Goal: Transaction & Acquisition: Purchase product/service

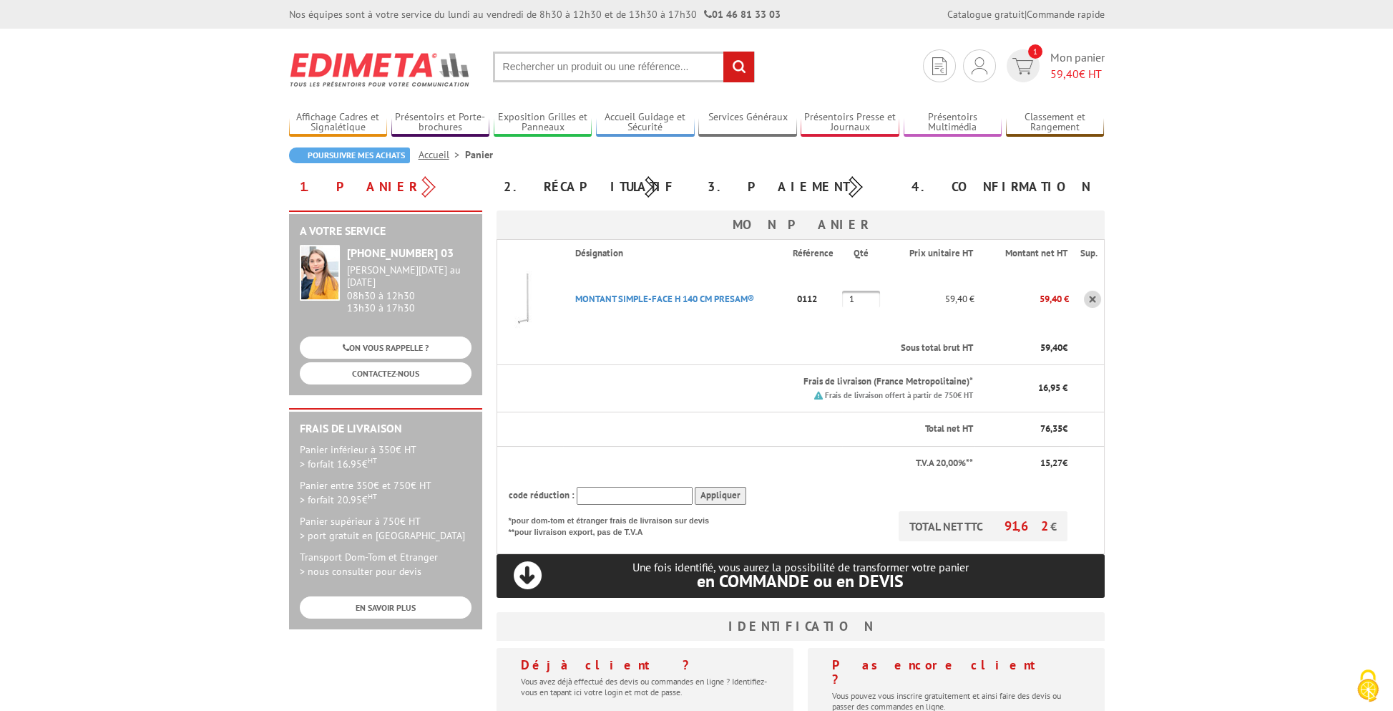
scroll to position [286, 0]
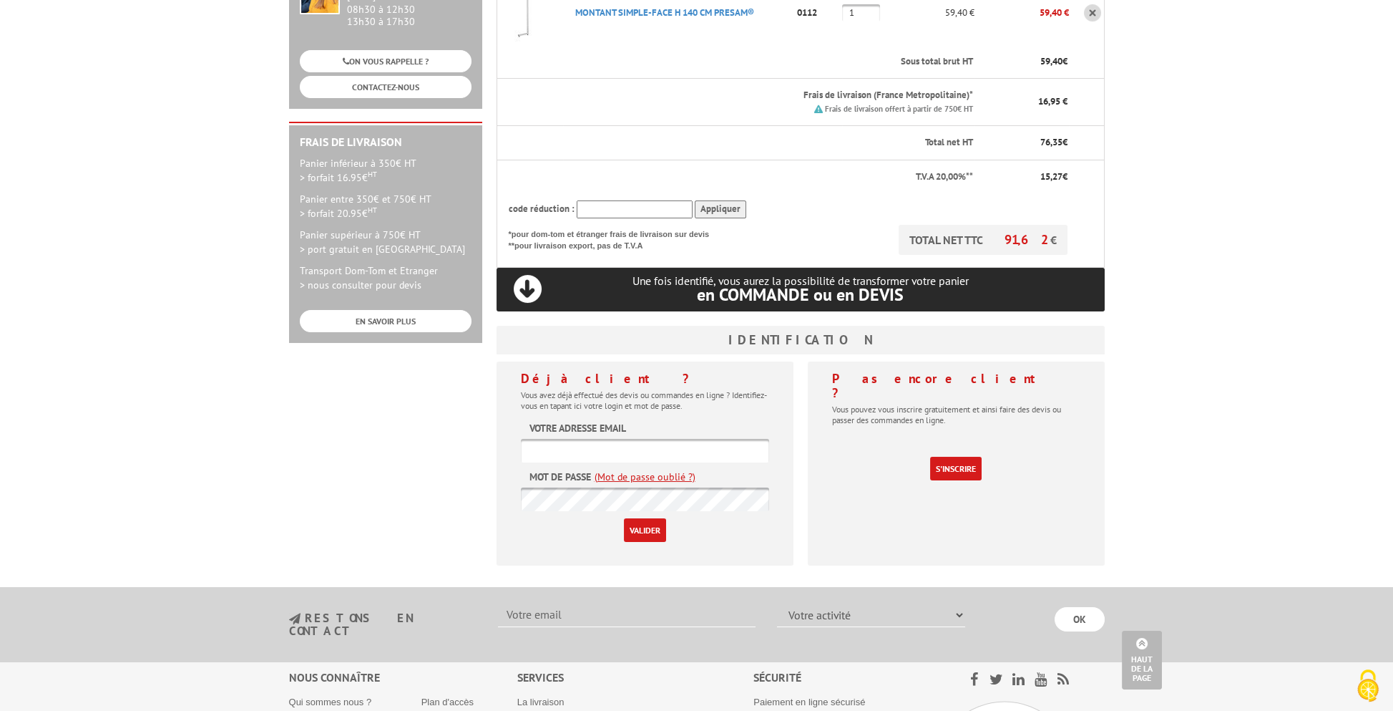
click at [593, 447] on input "text" at bounding box center [645, 451] width 248 height 24
paste input "contact@salesse.net"
type input "contact@salesse.net"
click at [642, 529] on input "Valider" at bounding box center [645, 530] width 42 height 24
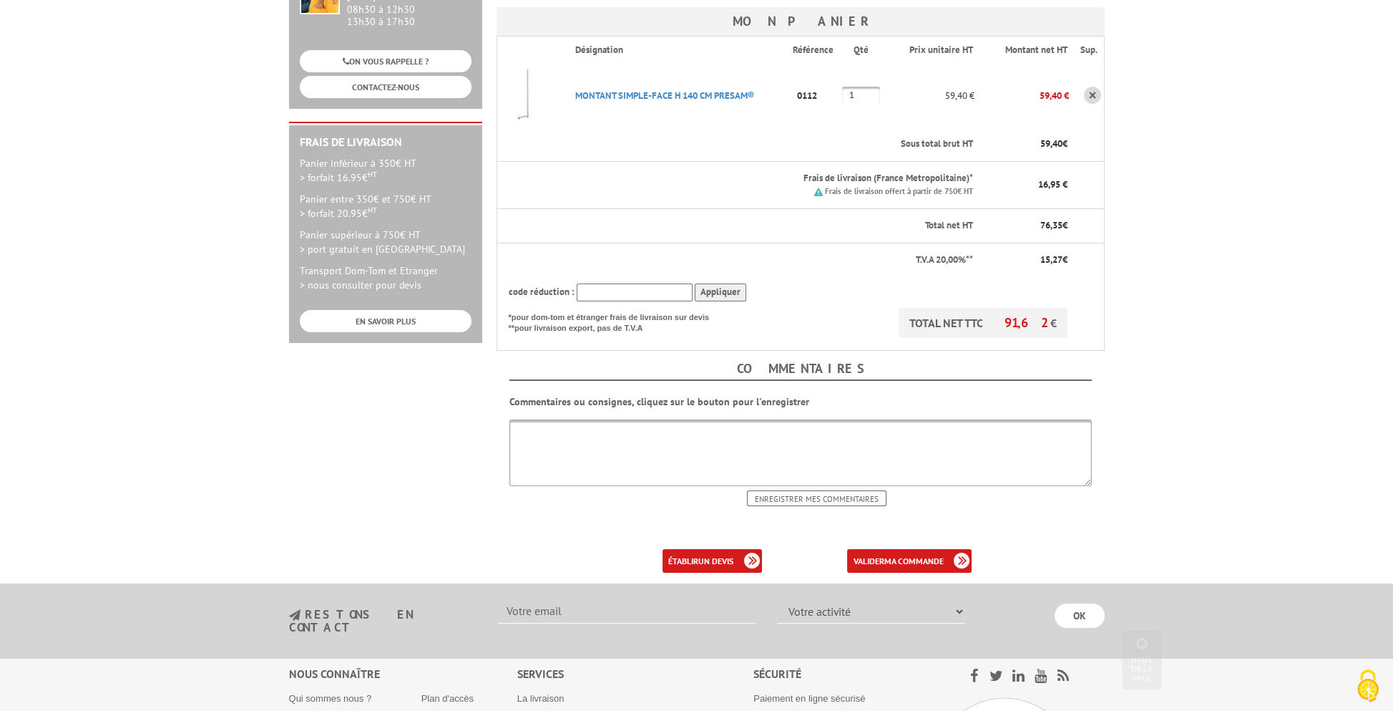
scroll to position [475, 0]
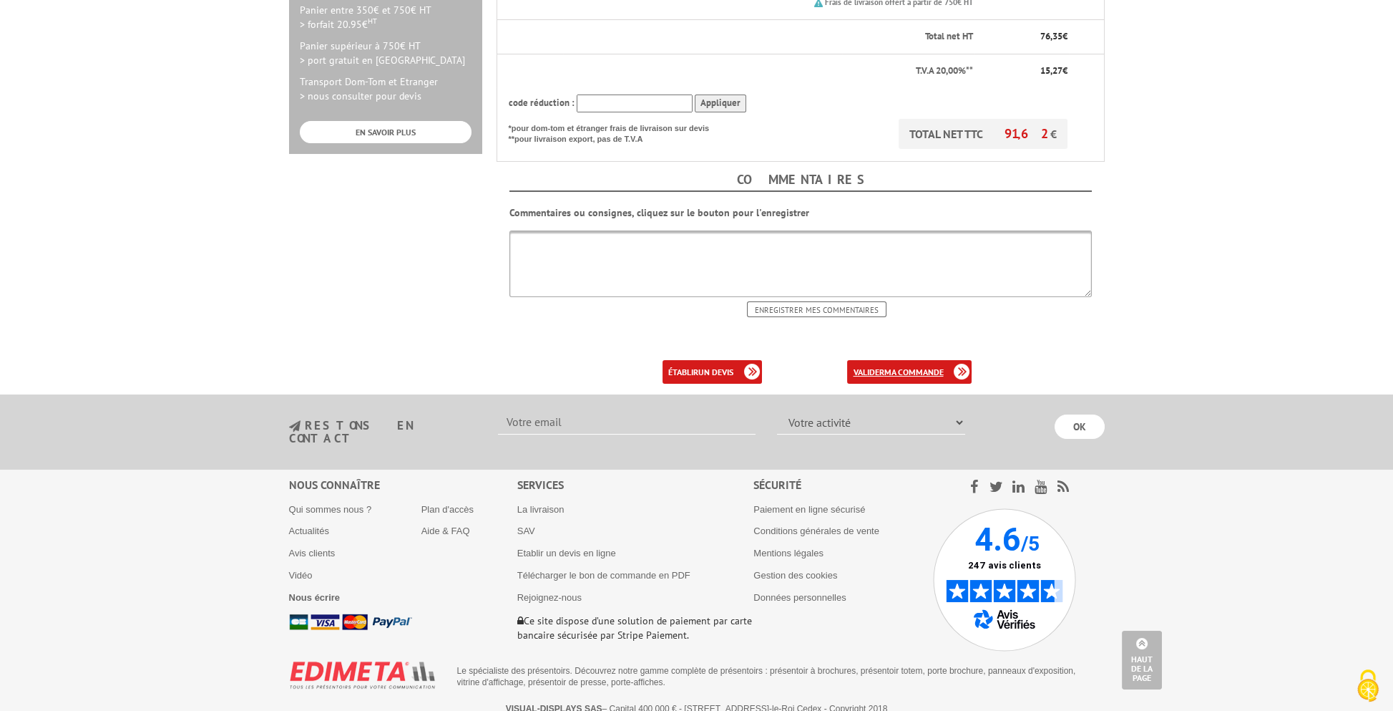
click at [925, 369] on b "ma commande" at bounding box center [913, 371] width 59 height 11
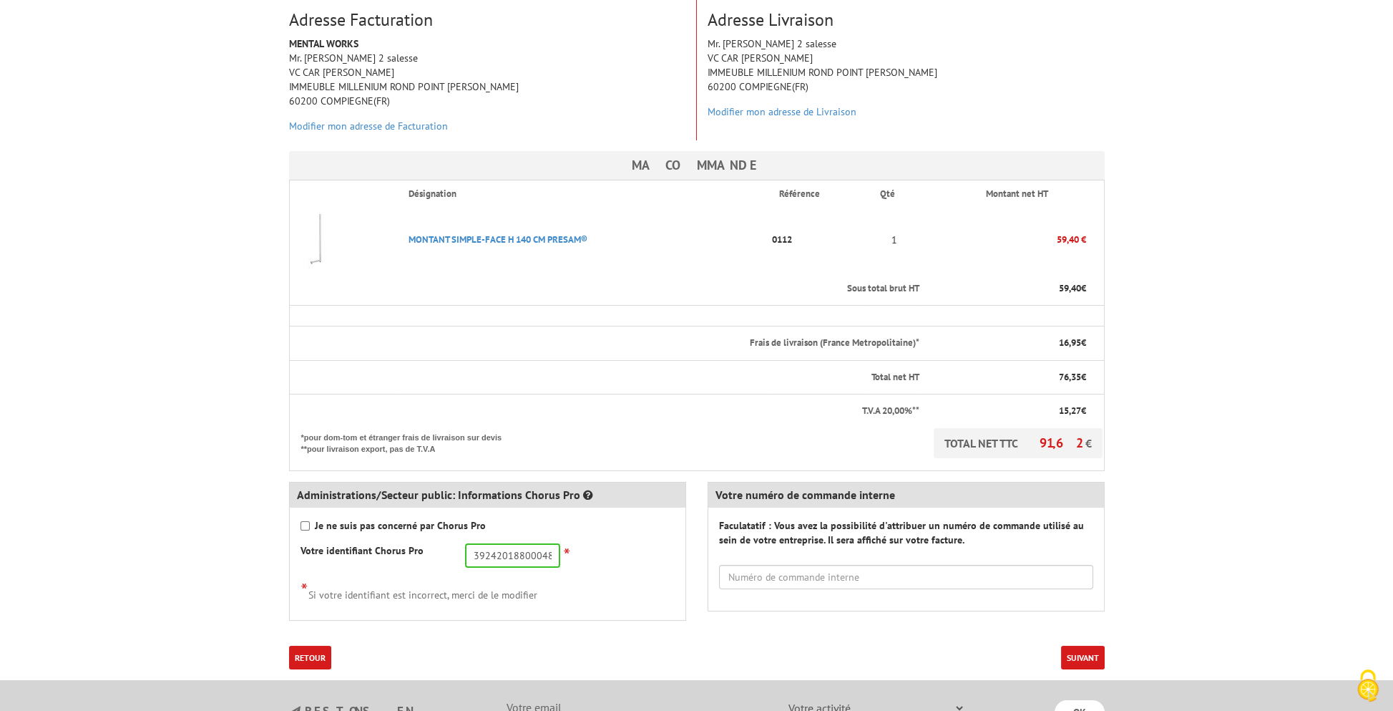
scroll to position [358, 0]
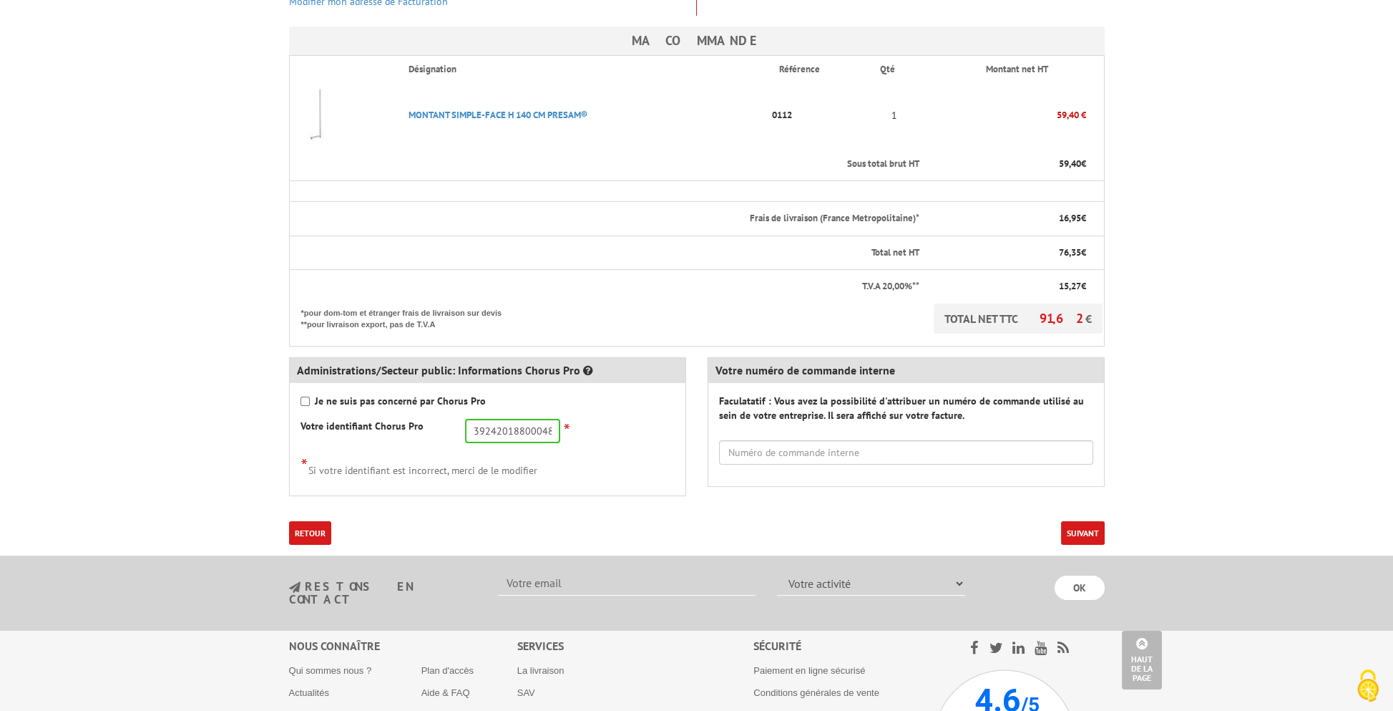
click at [1089, 521] on button "Suivant" at bounding box center [1083, 533] width 44 height 24
